Goal: Register for event/course

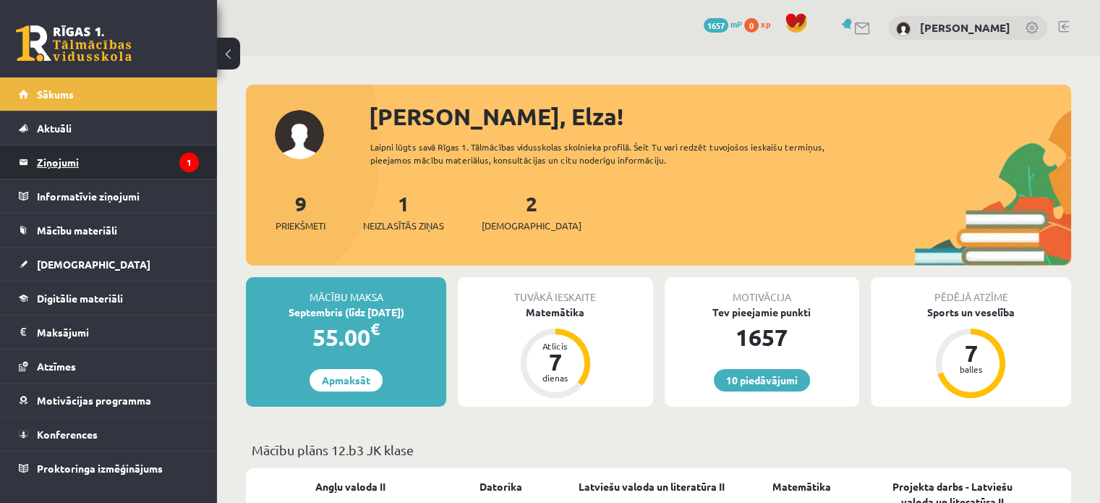
click at [162, 158] on legend "Ziņojumi 1" at bounding box center [118, 161] width 162 height 33
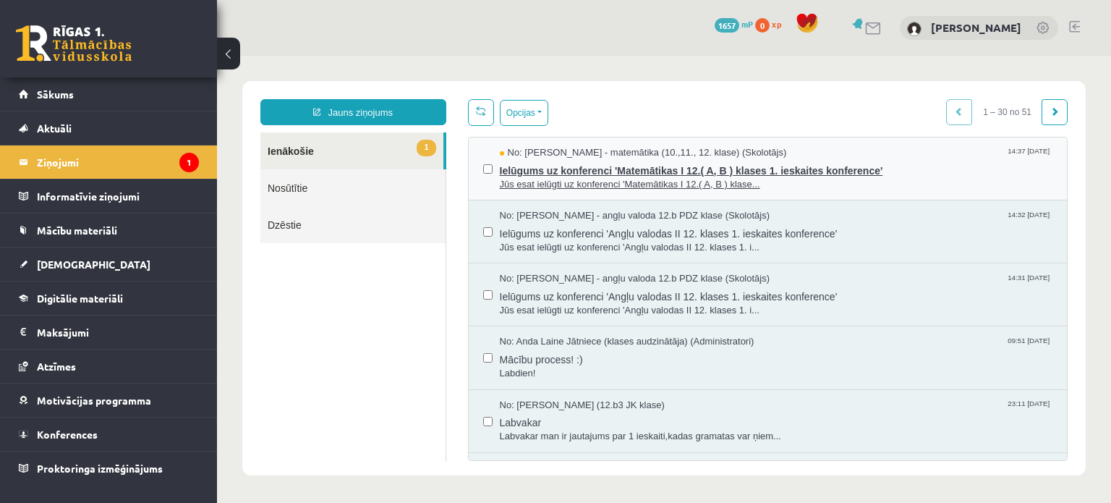
click at [670, 147] on span "No: Laima Tukāne - Grosa - matemātika (10.,11., 12. klase) (Skolotājs)" at bounding box center [643, 153] width 287 height 14
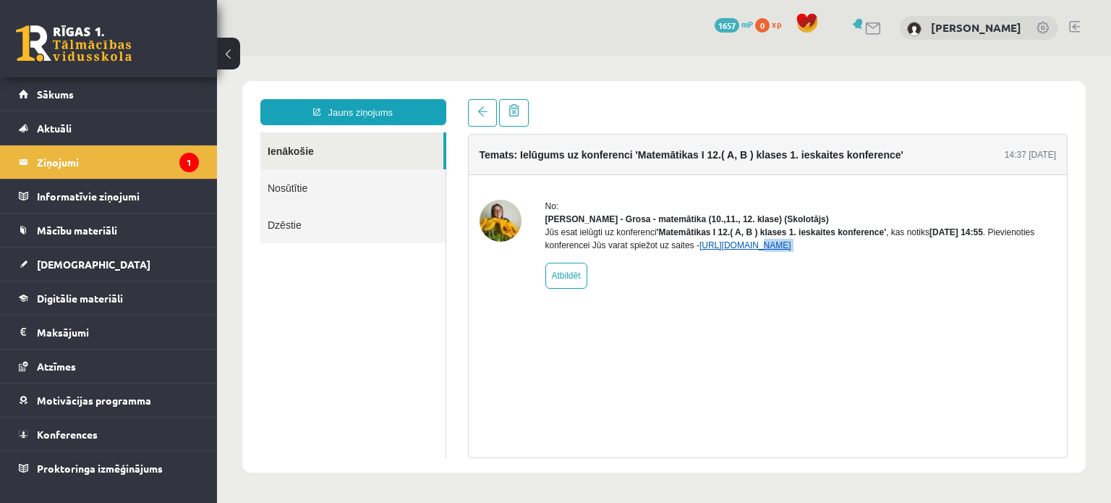
drag, startPoint x: 747, startPoint y: 268, endPoint x: 745, endPoint y: 260, distance: 8.1
click at [745, 260] on div "No: Laima Tukāne - Grosa - matemātika (10.,11., 12. klase) (Skolotājs) Jūs esat…" at bounding box center [802, 244] width 512 height 89
click at [745, 250] on link "https://eskola.r1tv.lv/conferences/4798/join" at bounding box center [746, 245] width 92 height 10
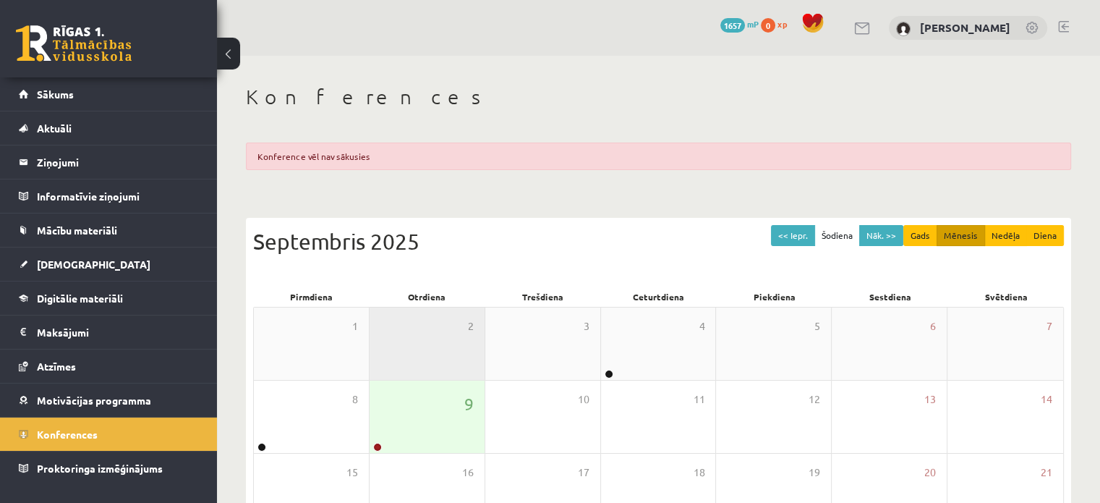
scroll to position [243, 0]
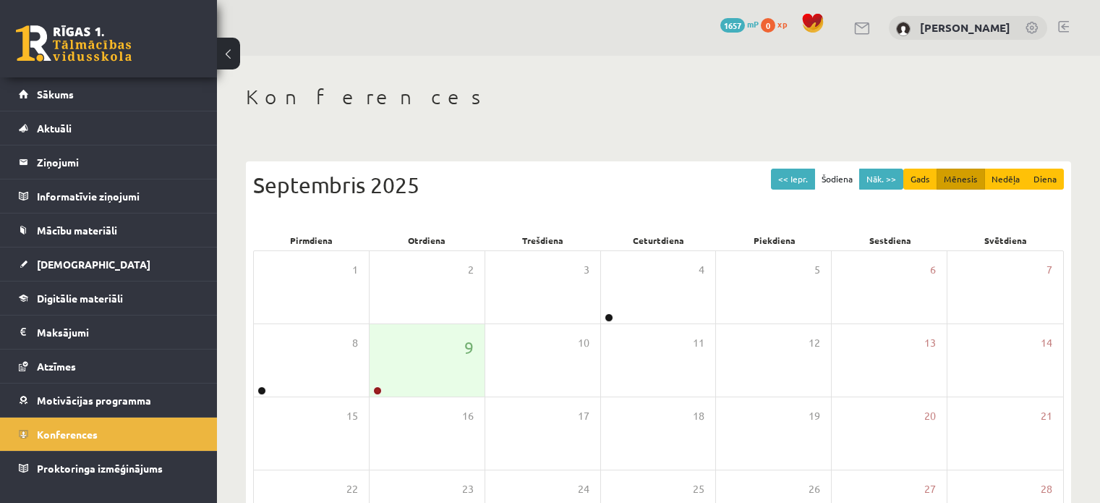
scroll to position [187, 0]
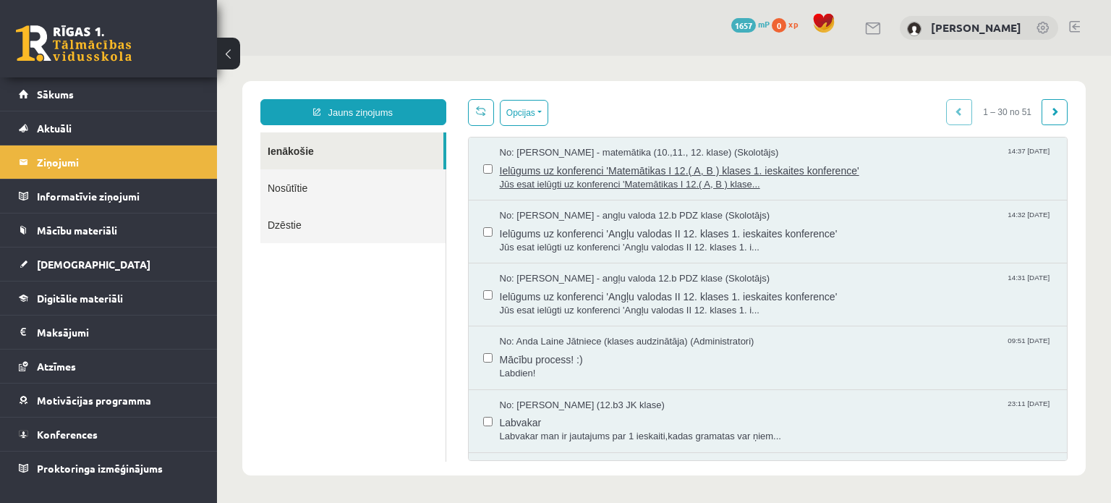
click at [744, 175] on span "Ielūgums uz konferenci 'Matemātikas I 12.( A, B ) klases 1. ieskaites konferenc…" at bounding box center [776, 169] width 553 height 18
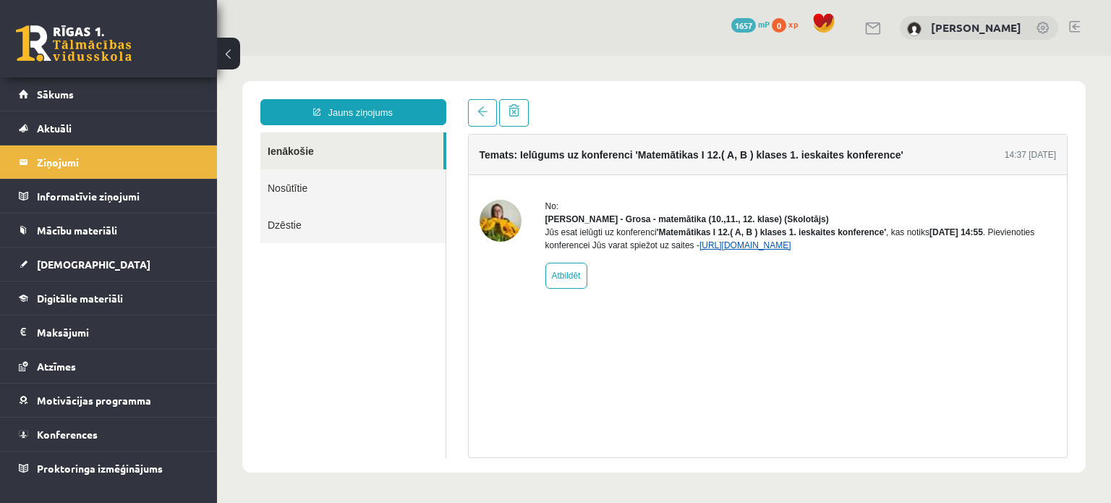
click at [755, 250] on link "https://eskola.r1tv.lv/conferences/4798/join" at bounding box center [746, 245] width 92 height 10
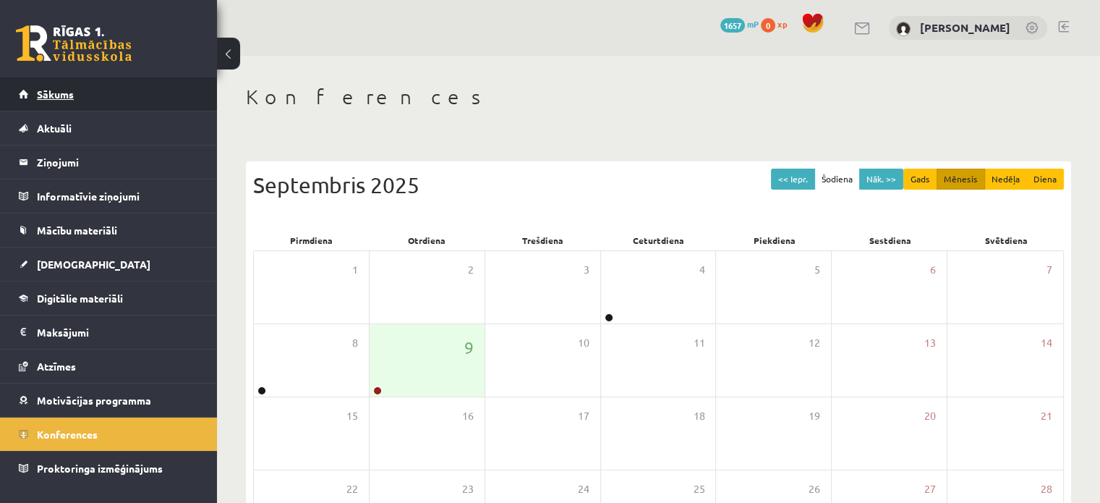
click at [79, 108] on link "Sākums" at bounding box center [109, 93] width 180 height 33
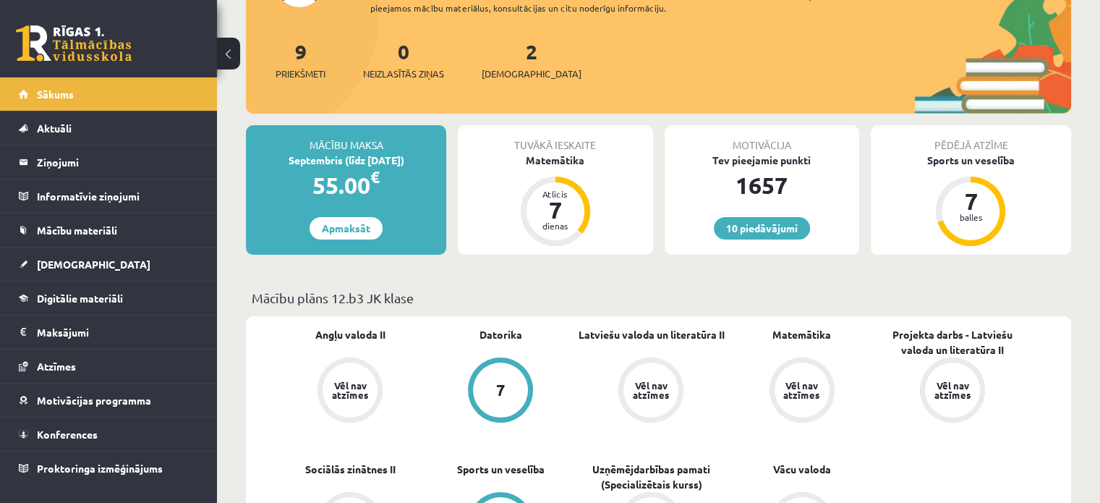
scroll to position [153, 0]
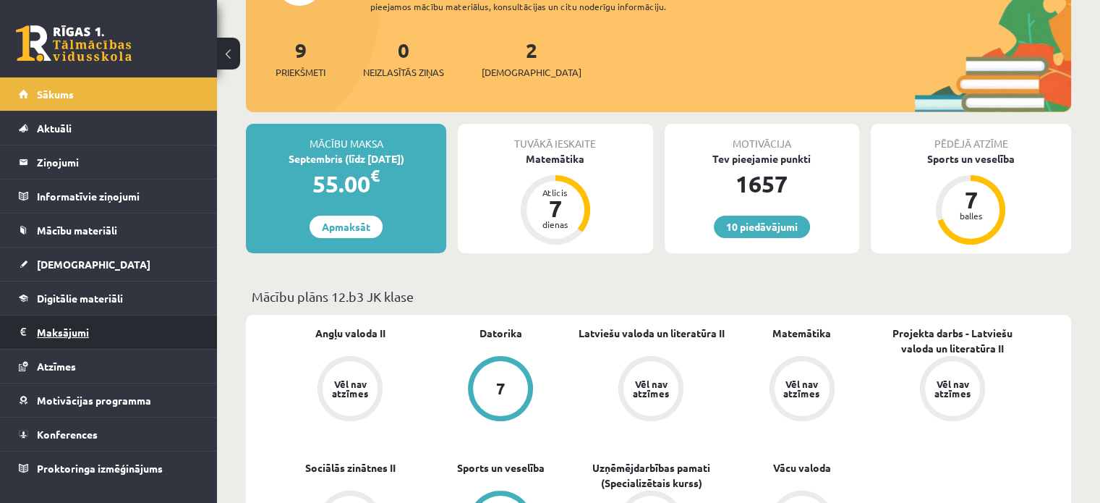
click at [84, 328] on legend "Maksājumi 0" at bounding box center [118, 331] width 162 height 33
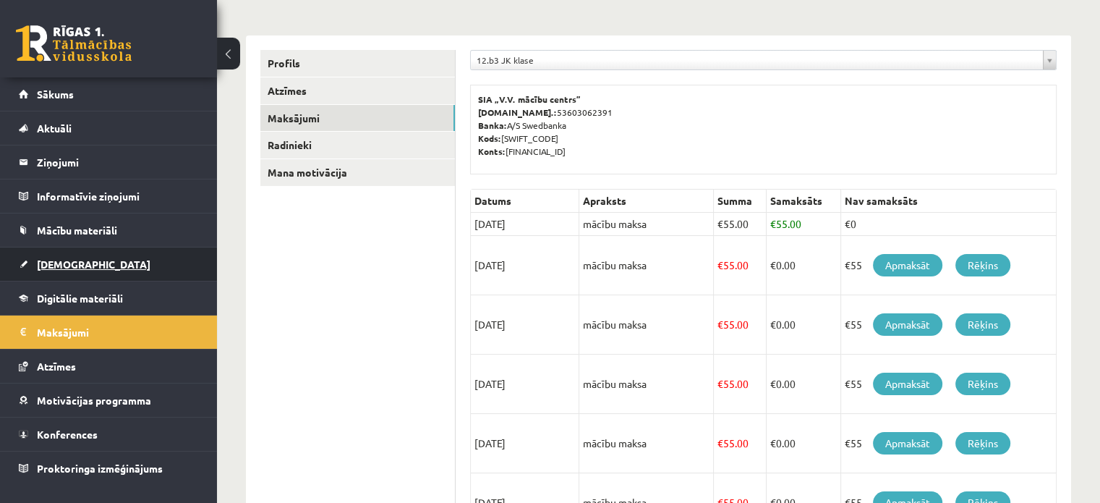
click at [72, 271] on link "[DEMOGRAPHIC_DATA]" at bounding box center [109, 263] width 180 height 33
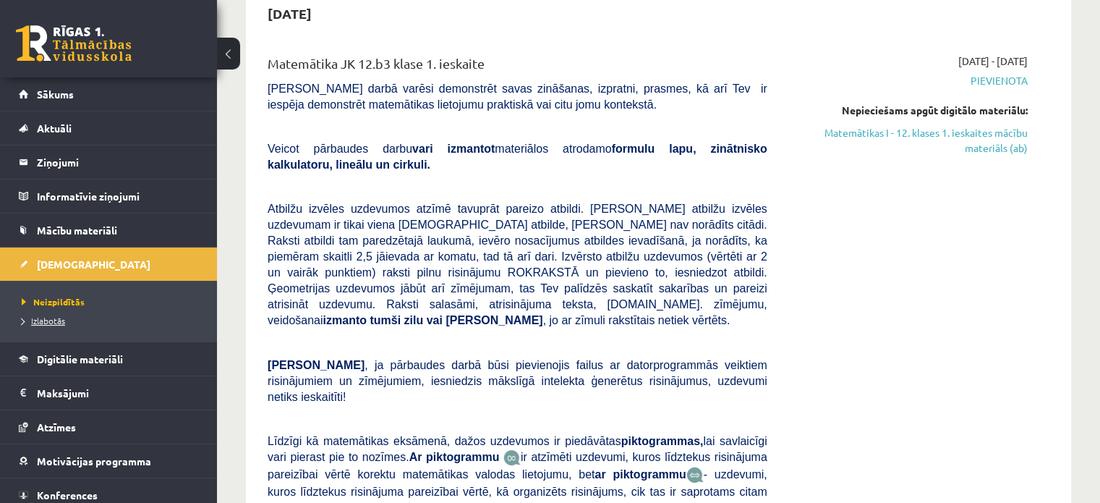
click at [61, 318] on span "Izlabotās" at bounding box center [43, 321] width 43 height 12
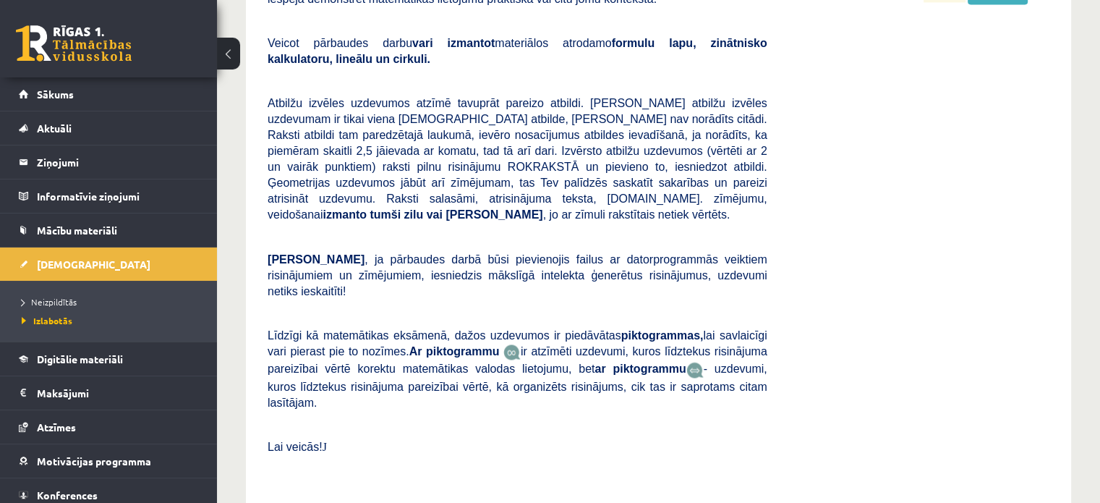
scroll to position [2228, 0]
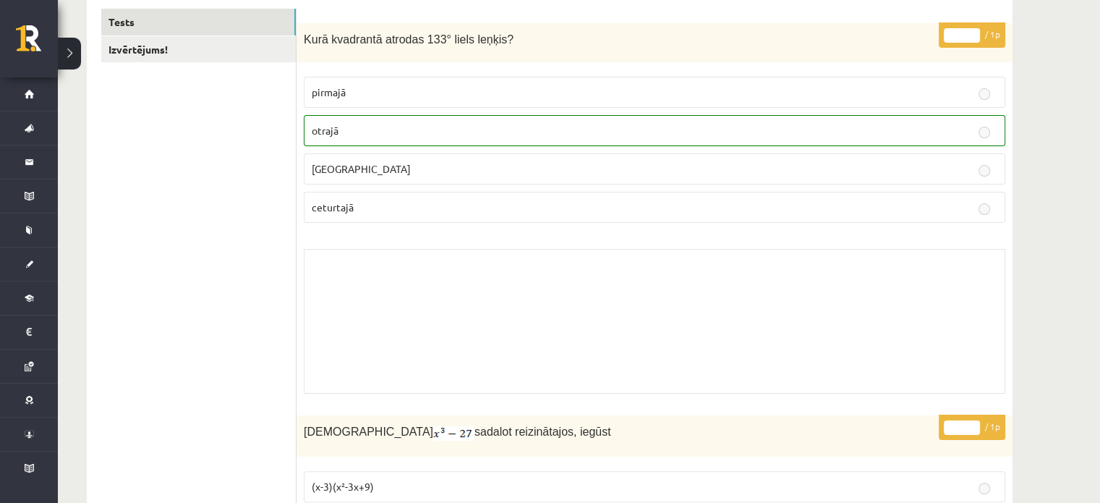
scroll to position [222, 0]
click at [203, 38] on link "Izvērtējums!" at bounding box center [198, 50] width 195 height 27
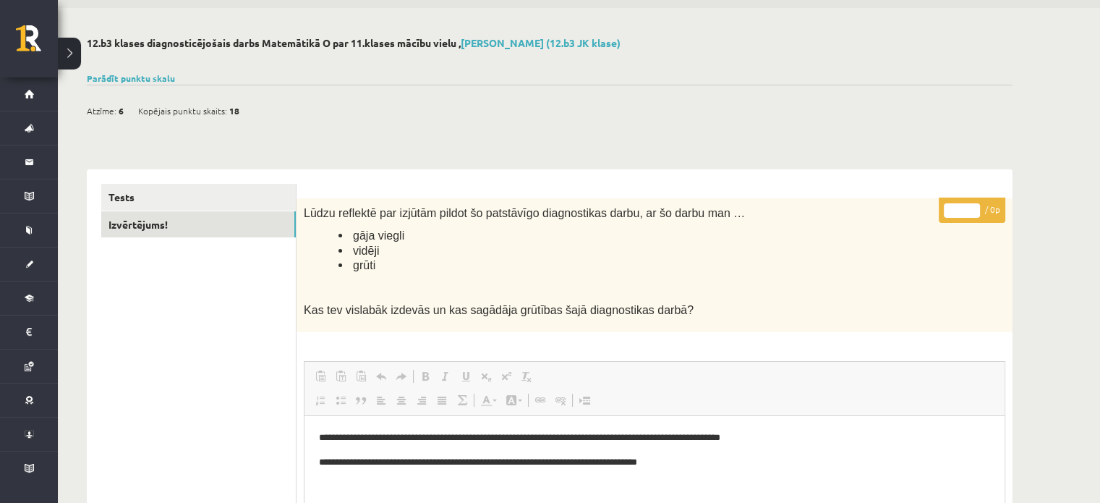
scroll to position [47, 0]
click at [245, 199] on link "Tests" at bounding box center [198, 197] width 195 height 27
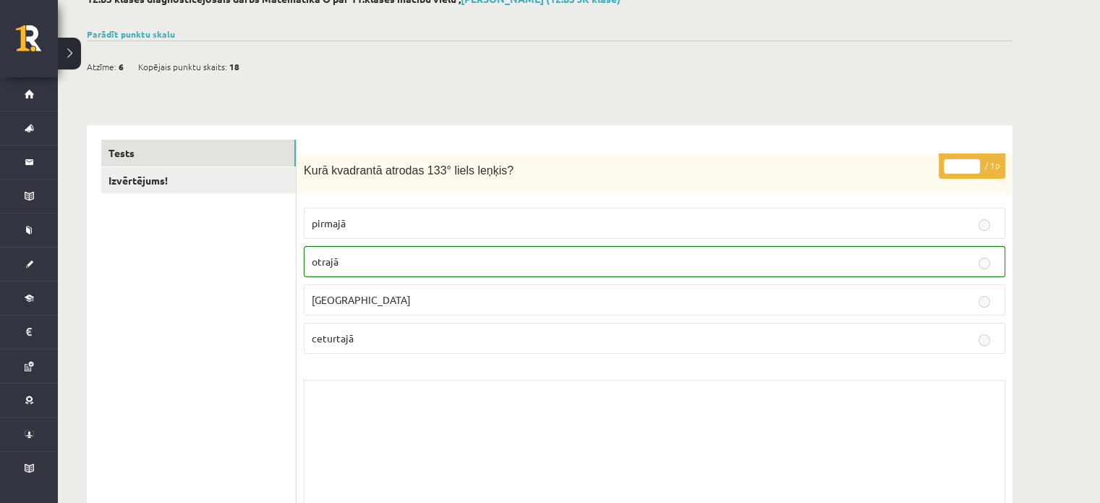
scroll to position [0, 0]
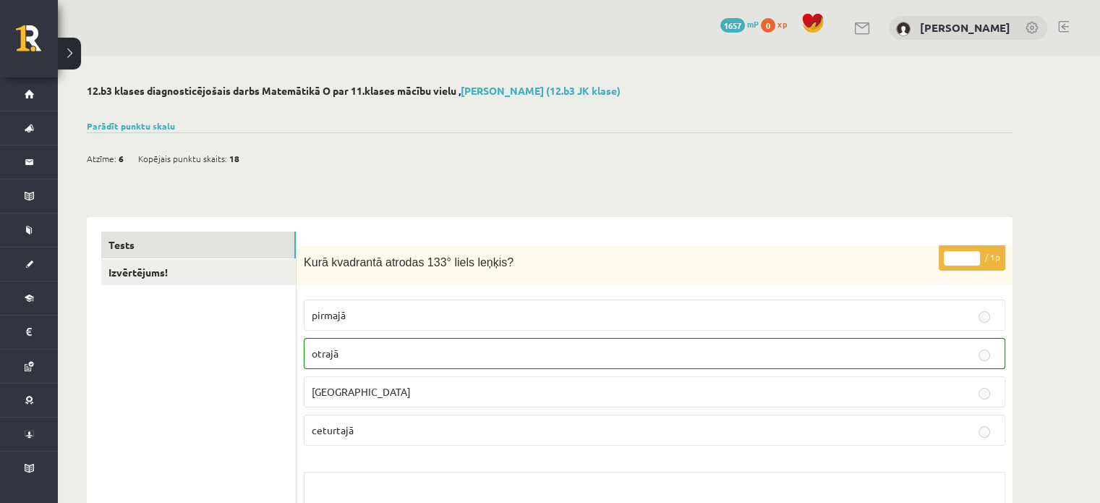
click at [232, 266] on link "Izvērtējums!" at bounding box center [198, 272] width 195 height 27
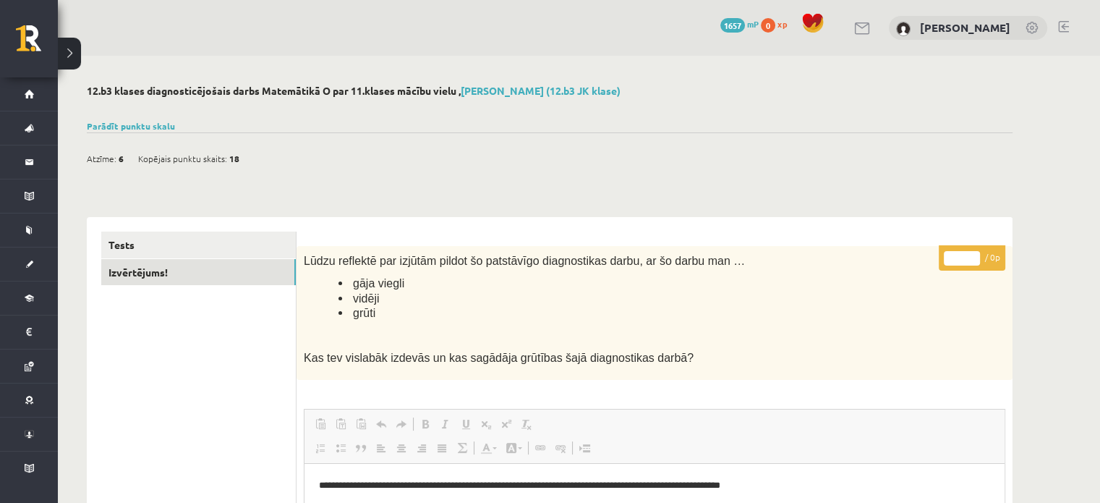
scroll to position [6, 0]
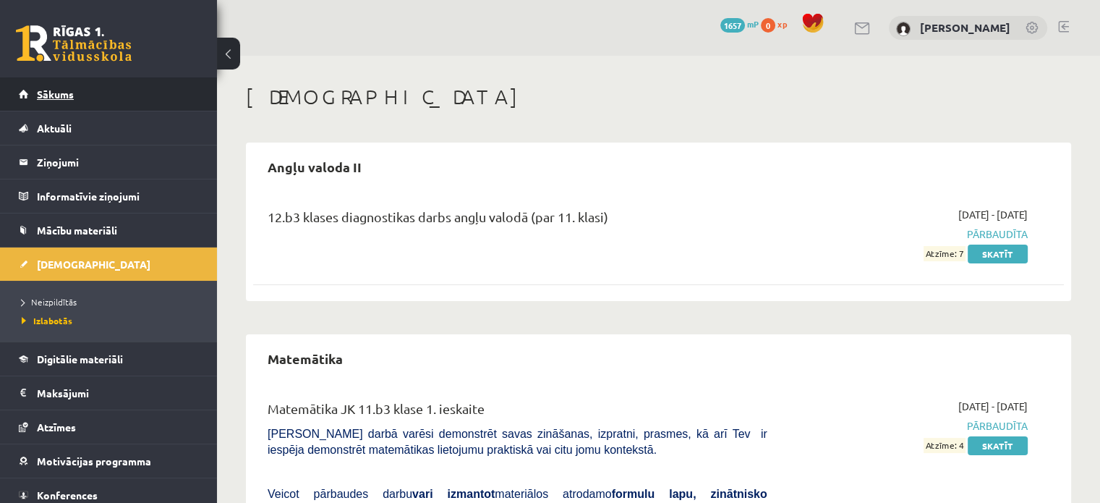
click at [85, 109] on link "Sākums" at bounding box center [109, 93] width 180 height 33
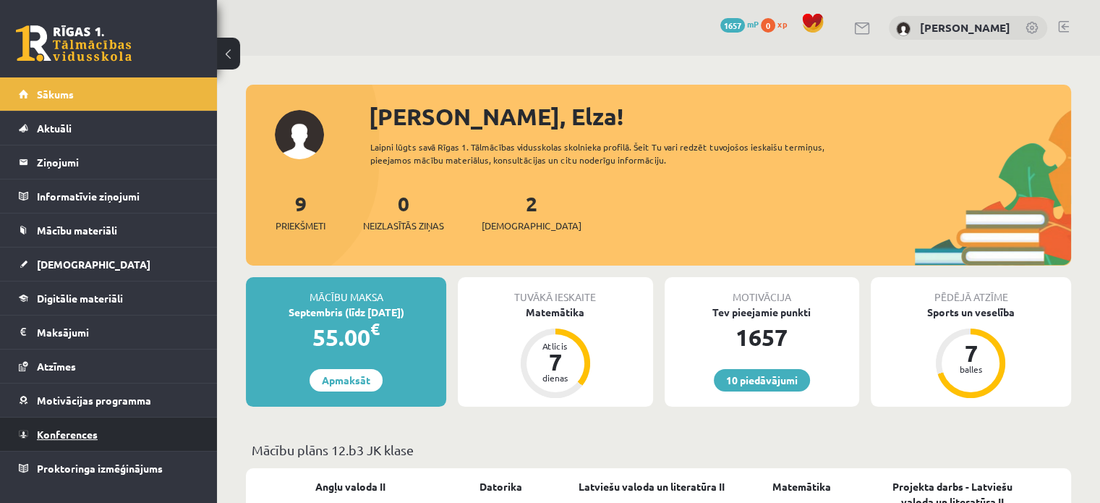
click at [87, 434] on span "Konferences" at bounding box center [67, 434] width 61 height 13
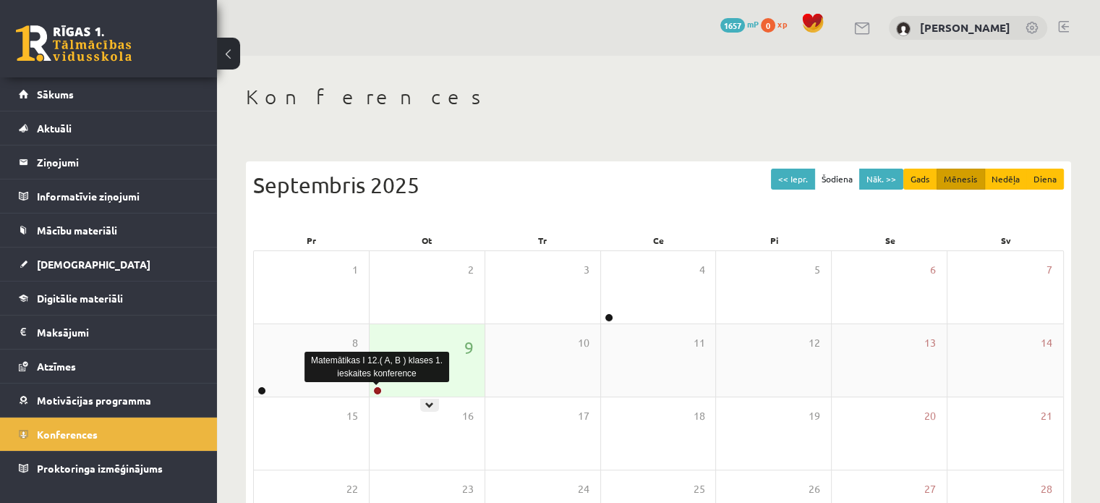
click at [379, 388] on link at bounding box center [377, 390] width 9 height 9
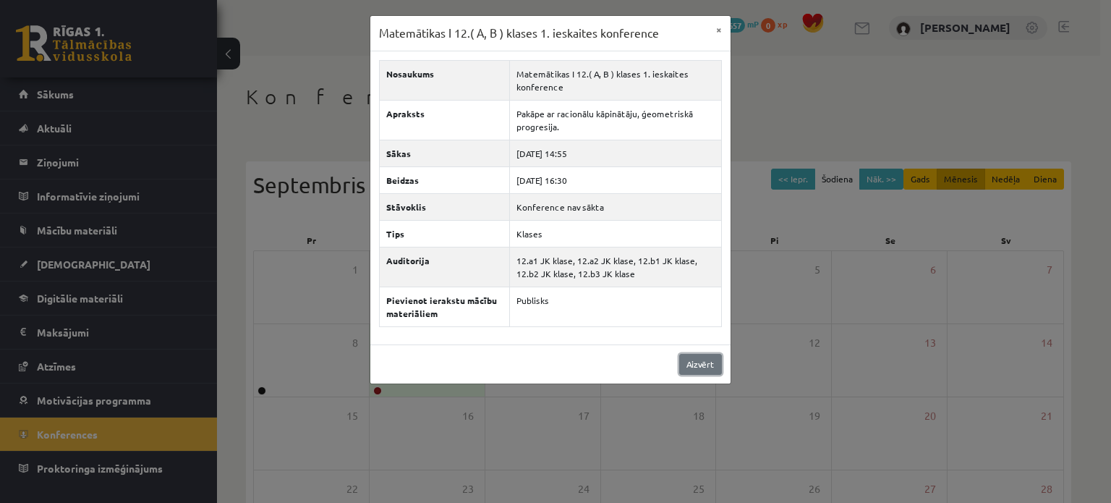
click at [705, 362] on link "Aizvērt" at bounding box center [700, 364] width 43 height 21
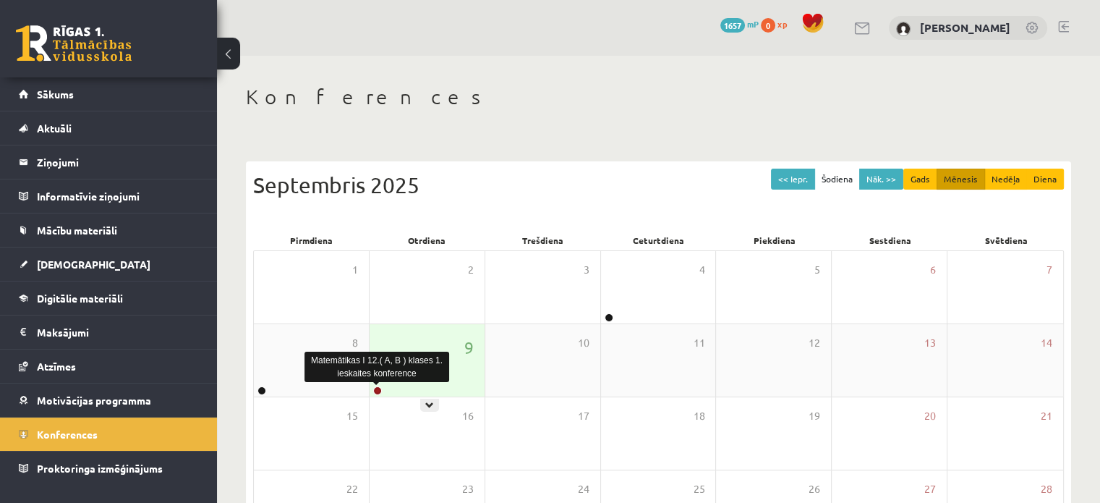
click at [376, 388] on link at bounding box center [377, 390] width 9 height 9
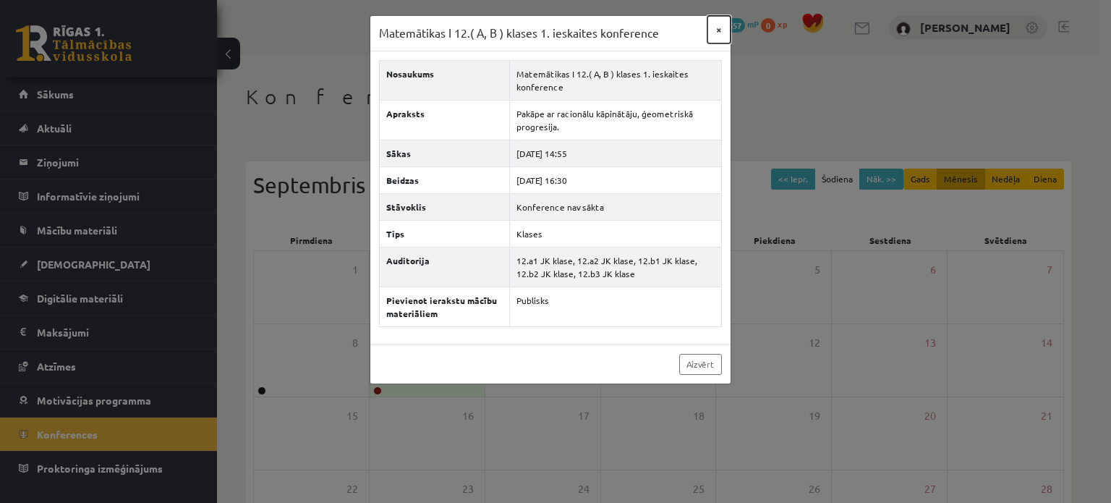
click at [718, 27] on button "×" at bounding box center [719, 29] width 23 height 27
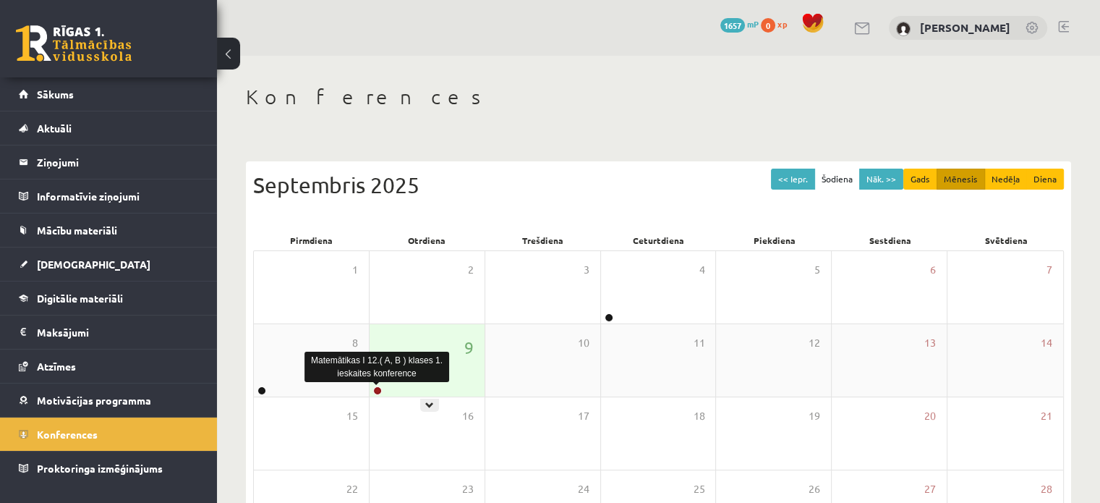
click at [381, 389] on link at bounding box center [377, 390] width 9 height 9
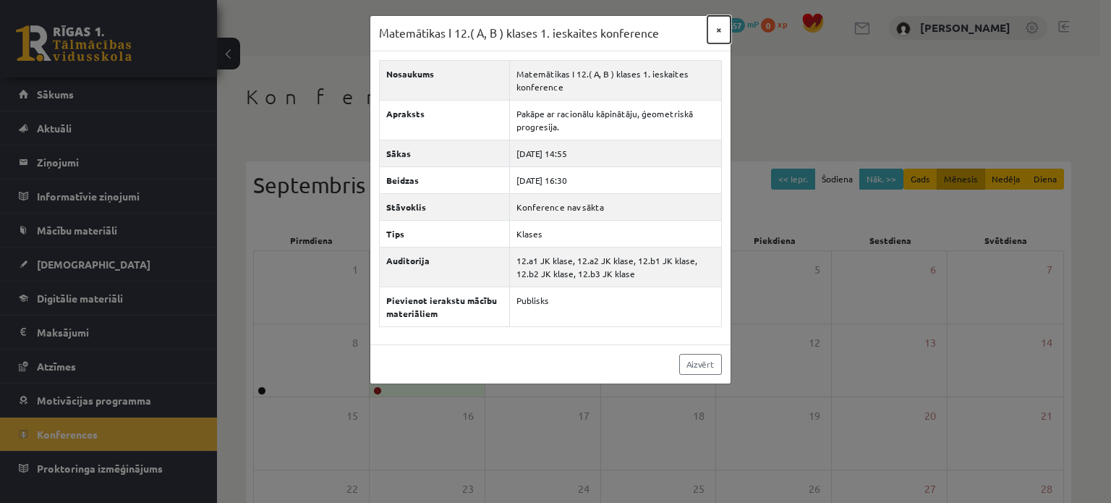
click at [724, 33] on button "×" at bounding box center [719, 29] width 23 height 27
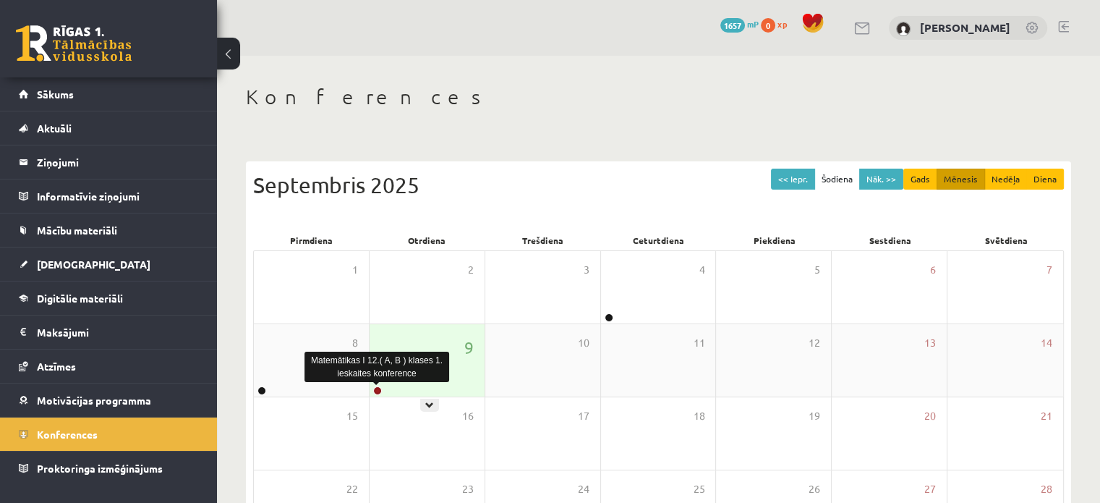
click at [378, 391] on link at bounding box center [377, 390] width 9 height 9
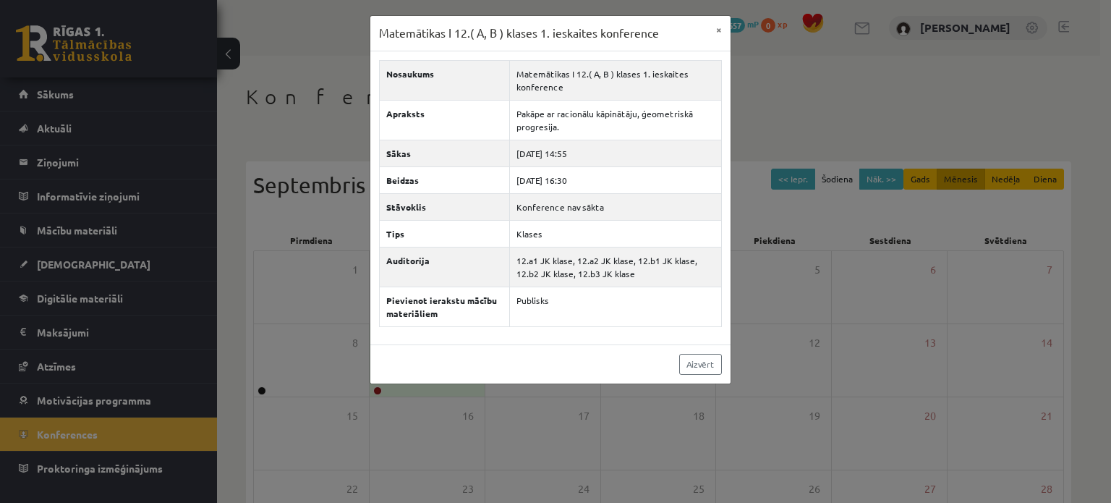
click at [278, 143] on div "Matemātikas I 12.( A, B ) klases 1. ieskaites konference × Nosaukums Matemātika…" at bounding box center [555, 251] width 1111 height 503
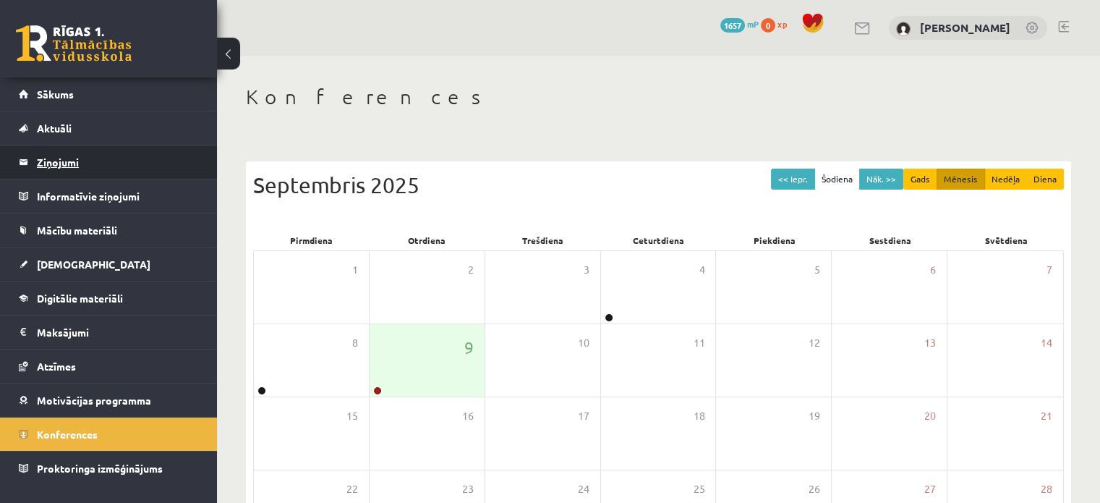
click at [114, 152] on legend "Ziņojumi 0" at bounding box center [118, 161] width 162 height 33
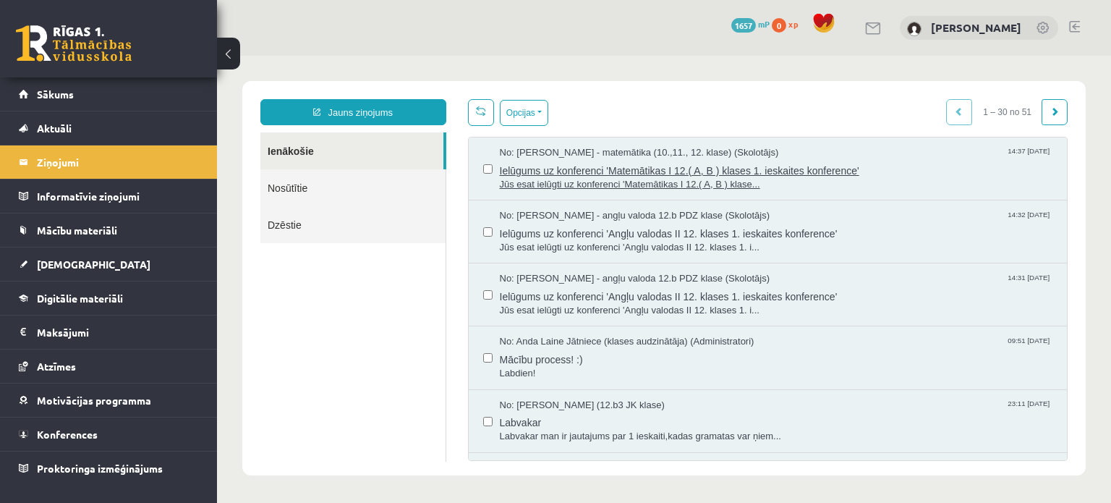
click at [611, 190] on span "Jūs esat ielūgti uz konferenci 'Matemātikas I 12.( A, B ) klase..." at bounding box center [776, 185] width 553 height 14
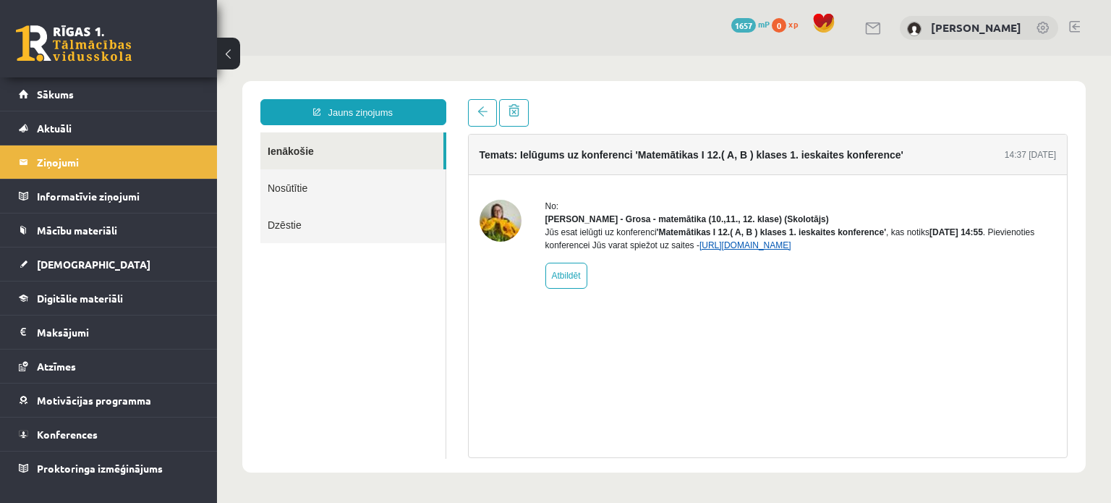
click at [718, 250] on link "https://eskola.r1tv.lv/conferences/4798/join" at bounding box center [746, 245] width 92 height 10
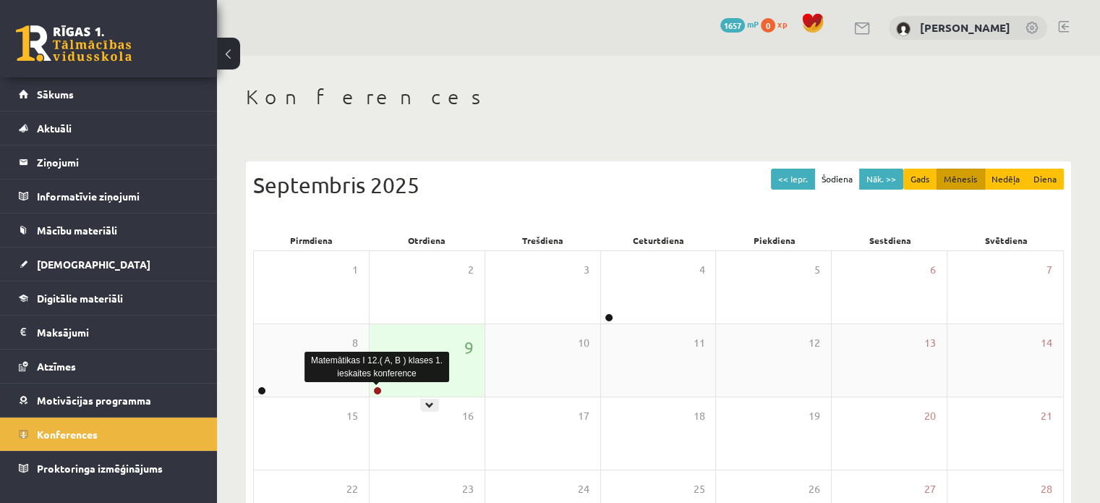
click at [373, 390] on link at bounding box center [377, 390] width 9 height 9
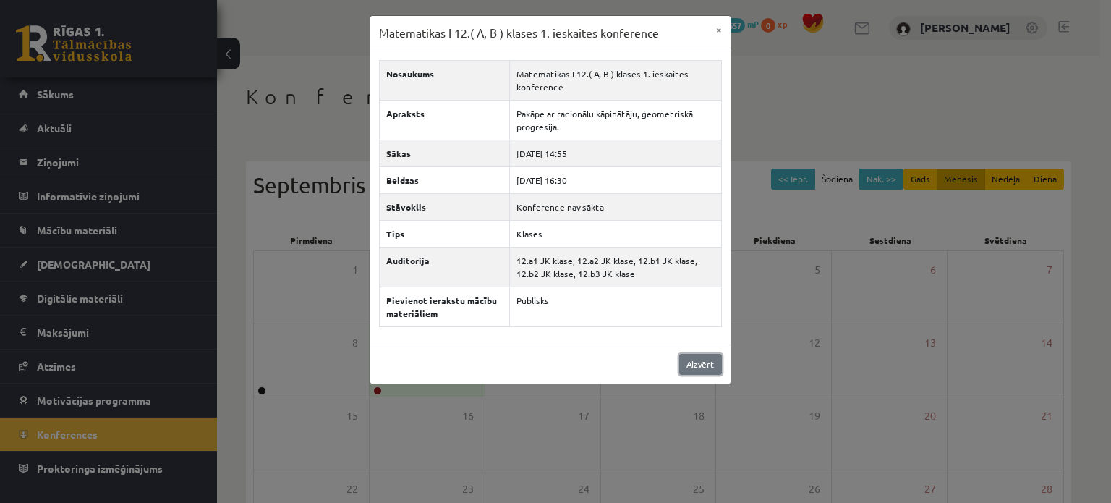
click at [700, 364] on link "Aizvērt" at bounding box center [700, 364] width 43 height 21
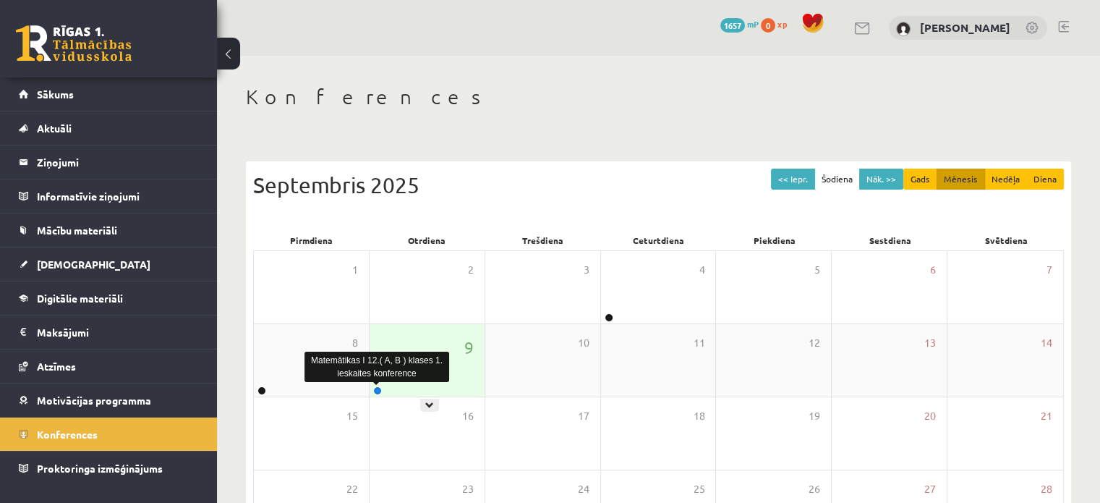
click at [377, 391] on link at bounding box center [377, 390] width 9 height 9
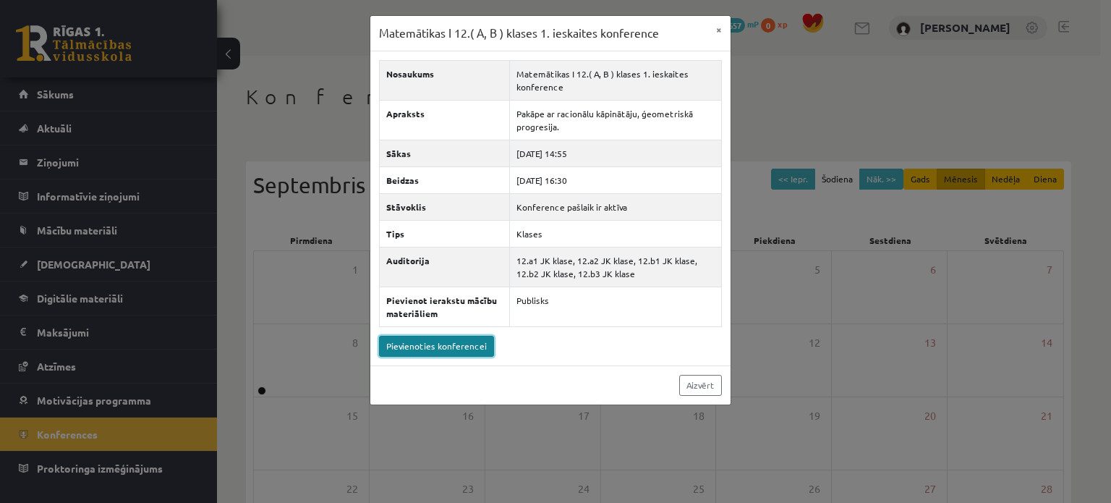
click at [460, 342] on link "Pievienoties konferencei" at bounding box center [436, 346] width 115 height 21
